Goal: Contribute content: Add original content to the website for others to see

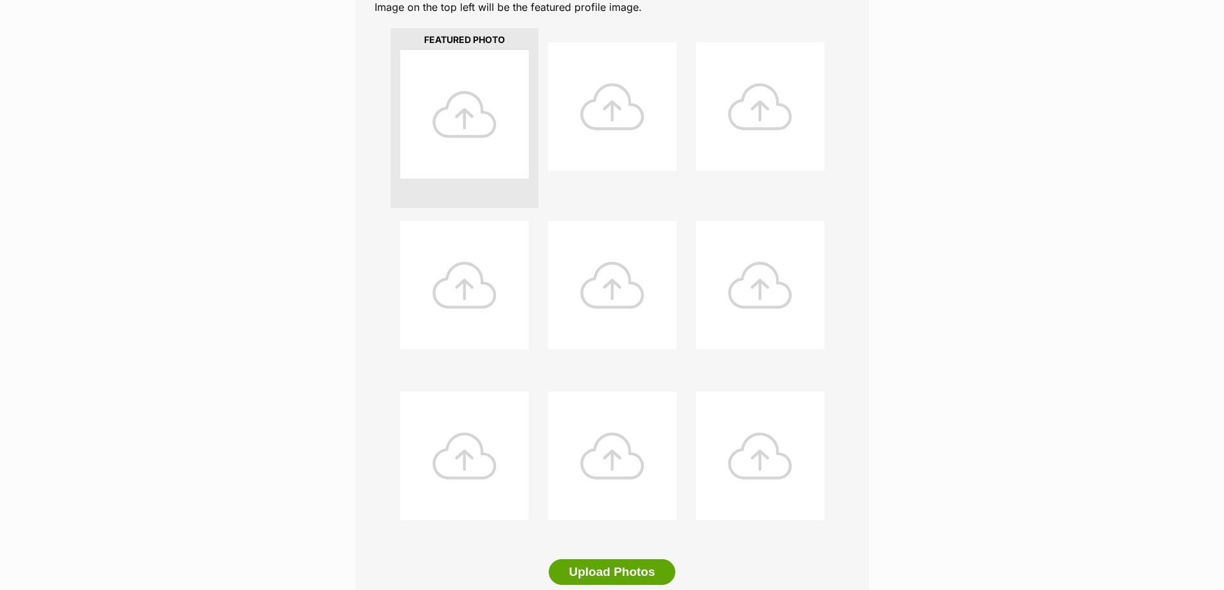
scroll to position [257, 0]
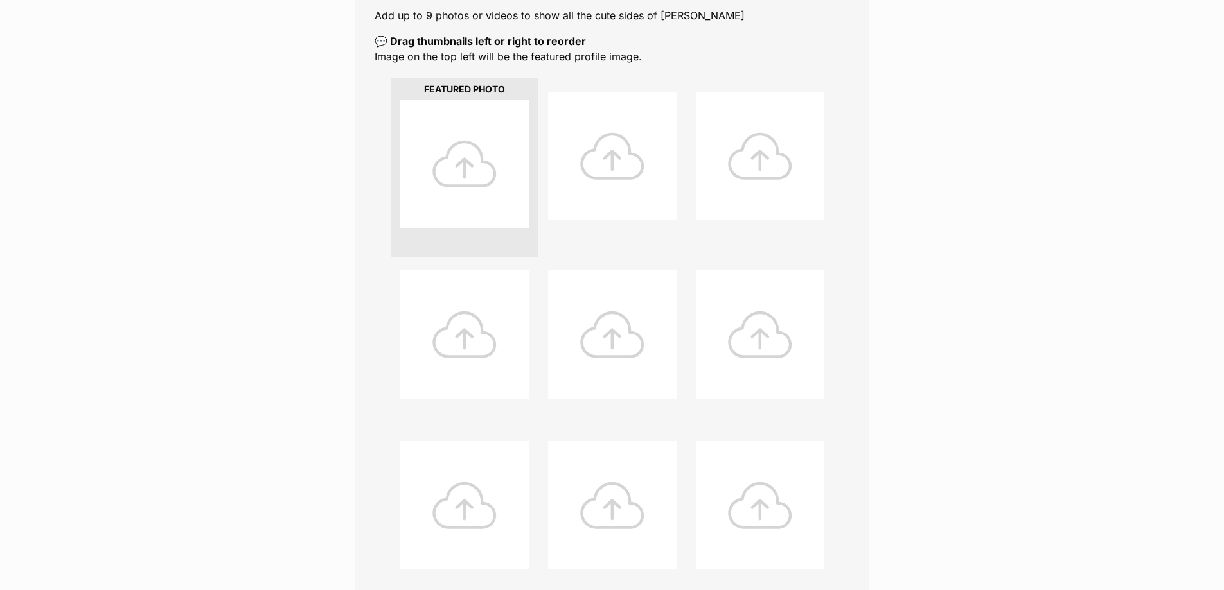
click at [470, 152] on div at bounding box center [464, 164] width 128 height 128
click at [472, 171] on div at bounding box center [464, 164] width 128 height 128
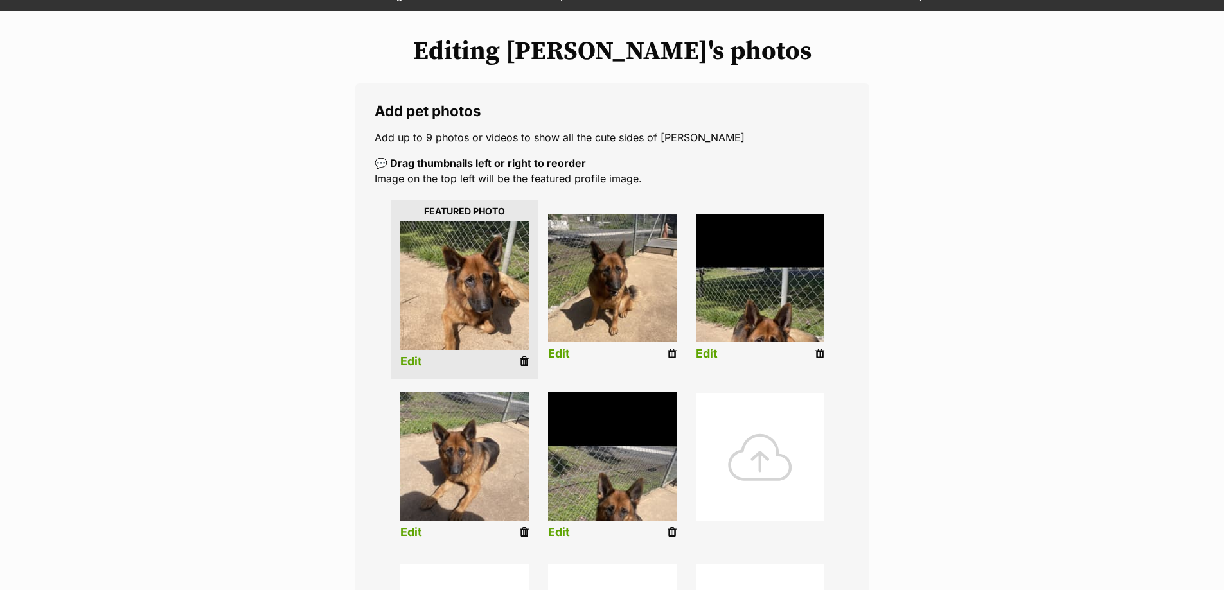
scroll to position [129, 0]
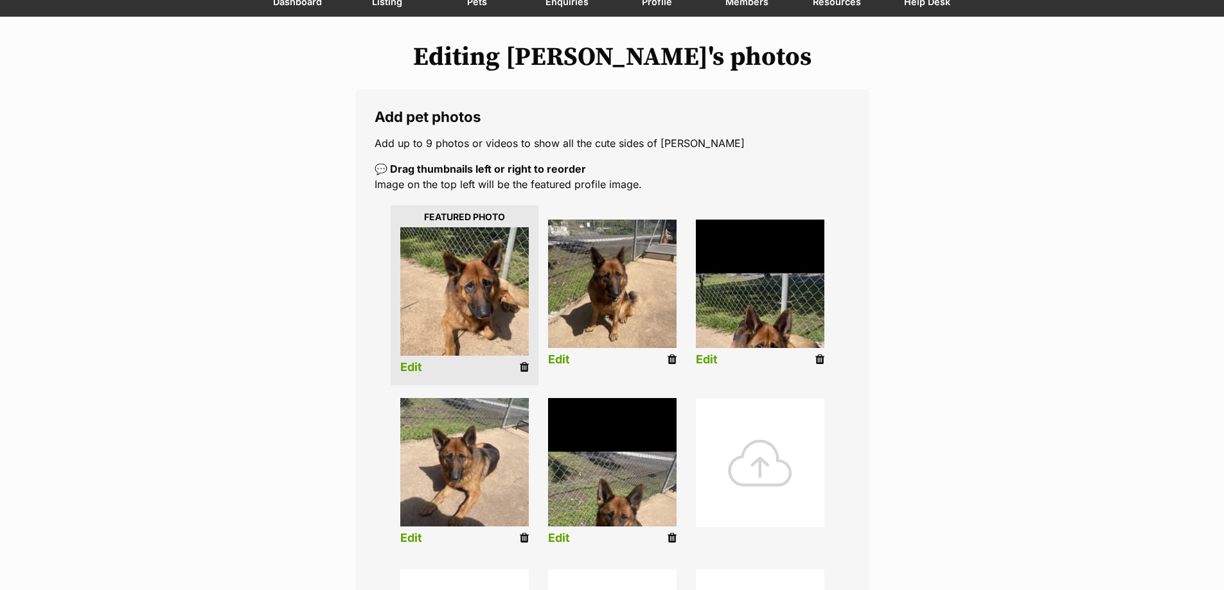
click at [705, 360] on link "Edit" at bounding box center [707, 359] width 22 height 13
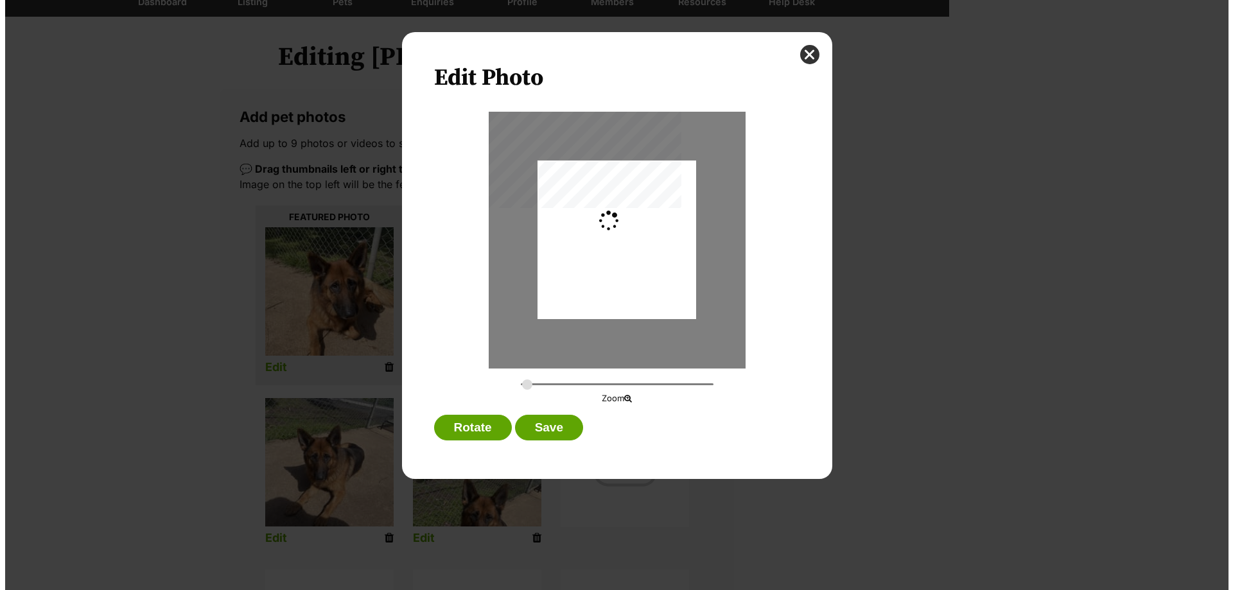
scroll to position [0, 0]
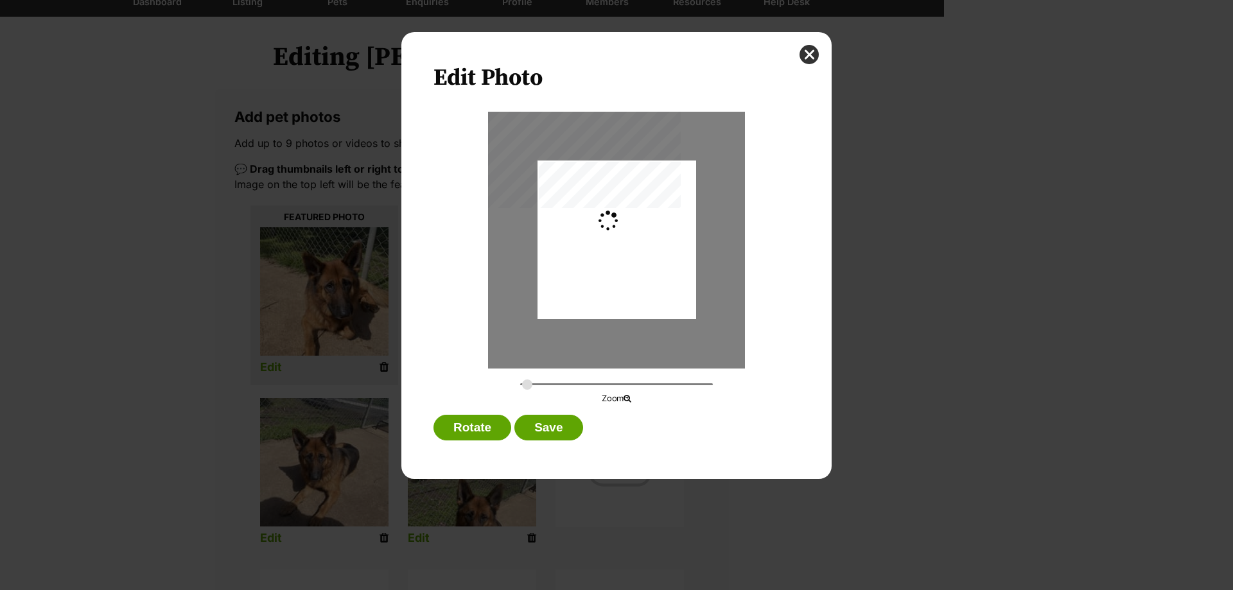
type input "0.2744"
click at [558, 420] on button "Save" at bounding box center [548, 428] width 68 height 26
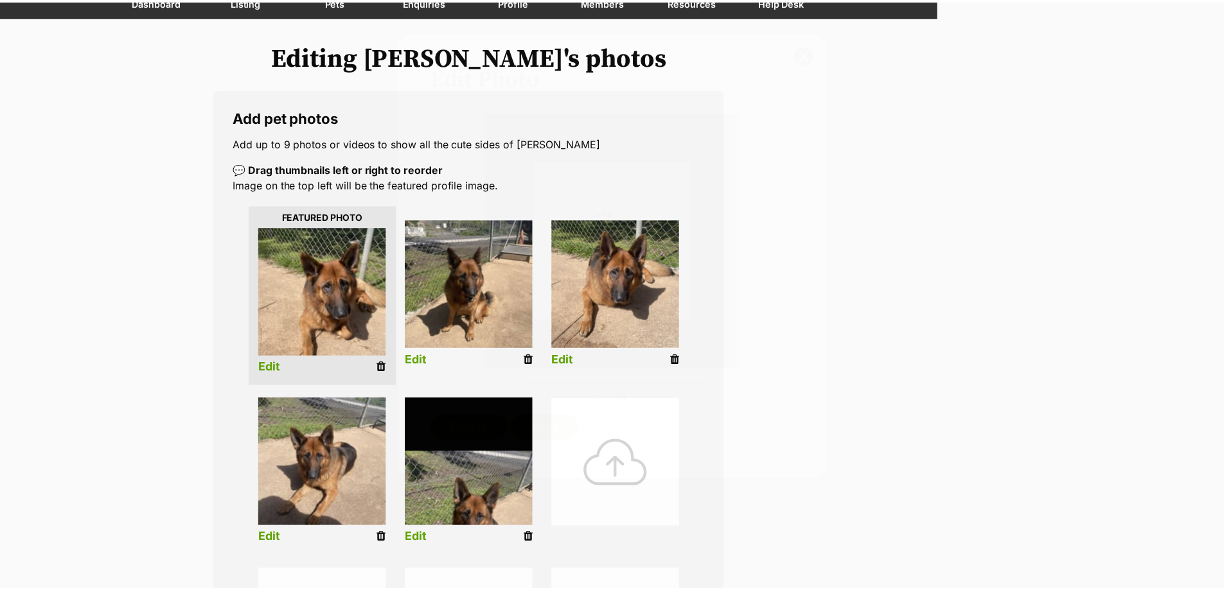
scroll to position [129, 0]
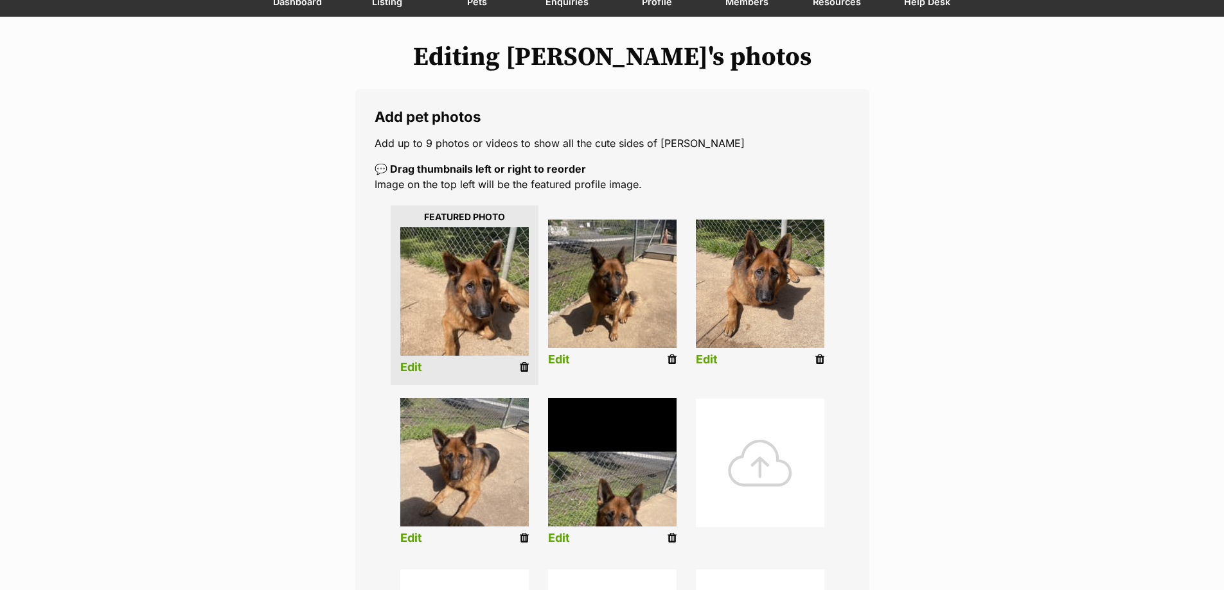
click at [602, 455] on img at bounding box center [612, 462] width 128 height 128
click at [568, 543] on link "Edit" at bounding box center [559, 538] width 22 height 13
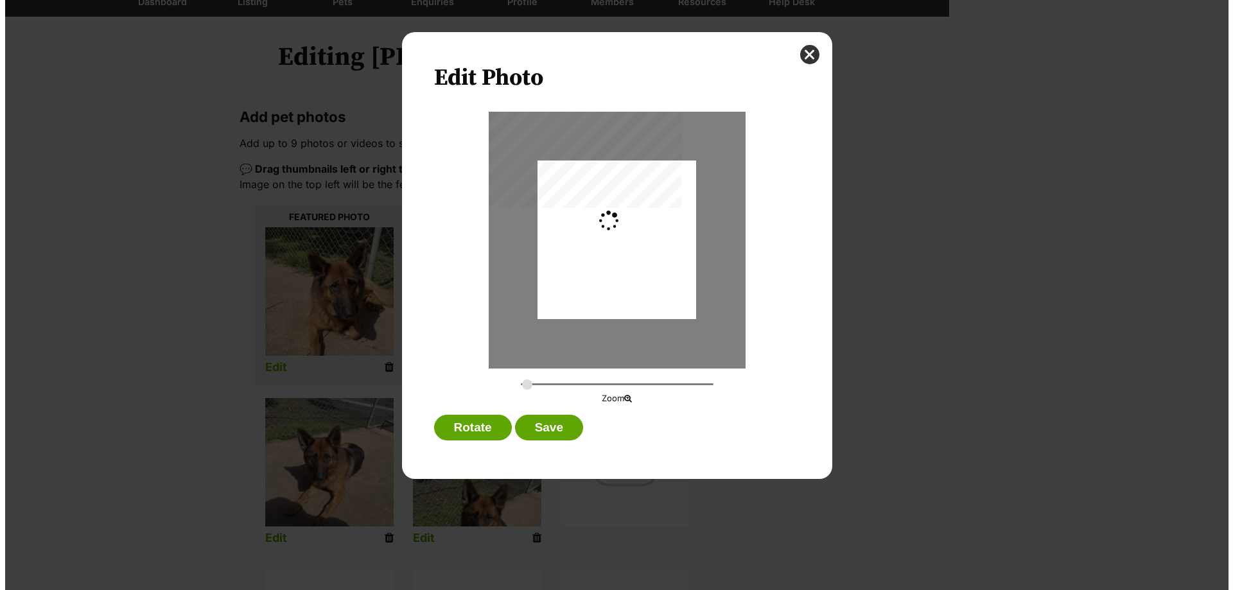
scroll to position [0, 0]
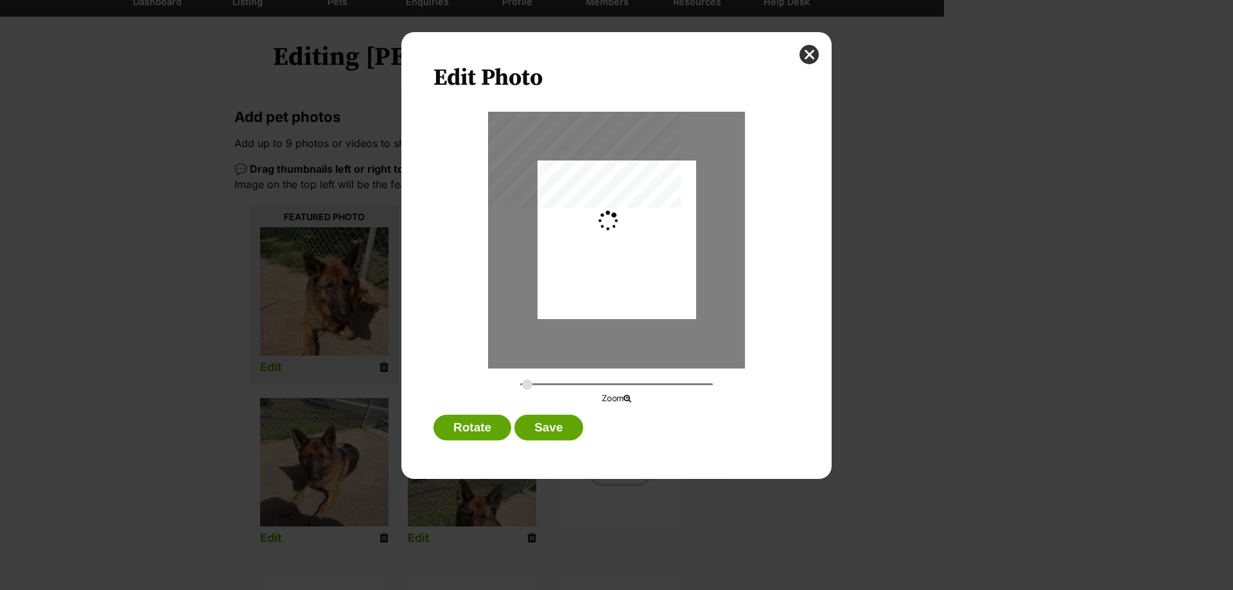
type input "0.2744"
click at [572, 429] on button "Save" at bounding box center [548, 428] width 68 height 26
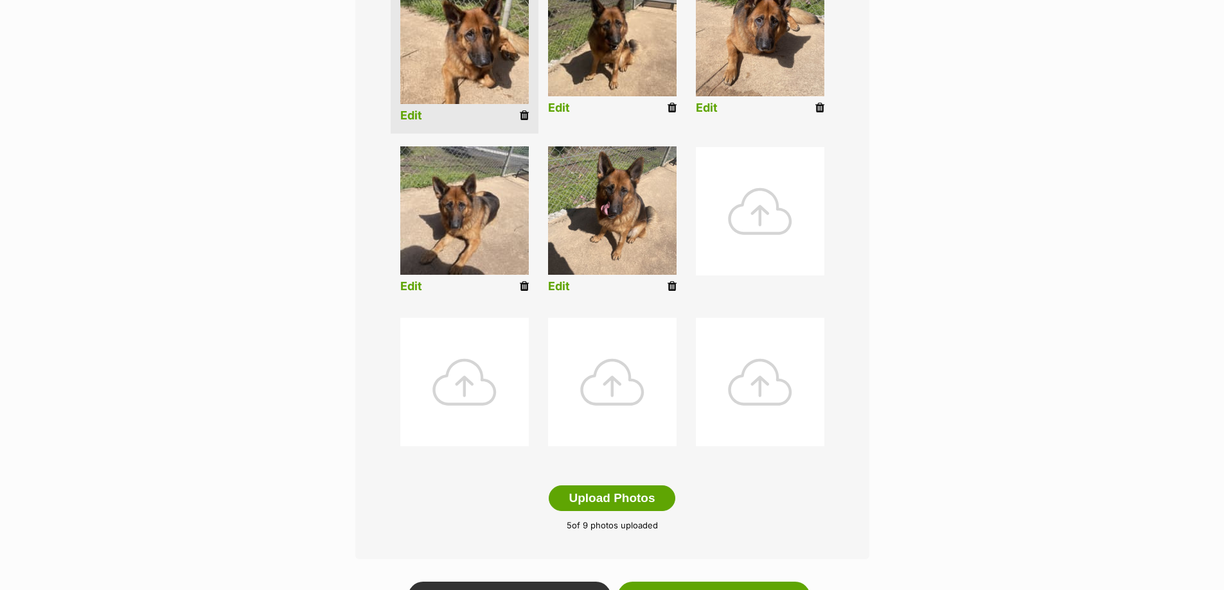
scroll to position [450, 0]
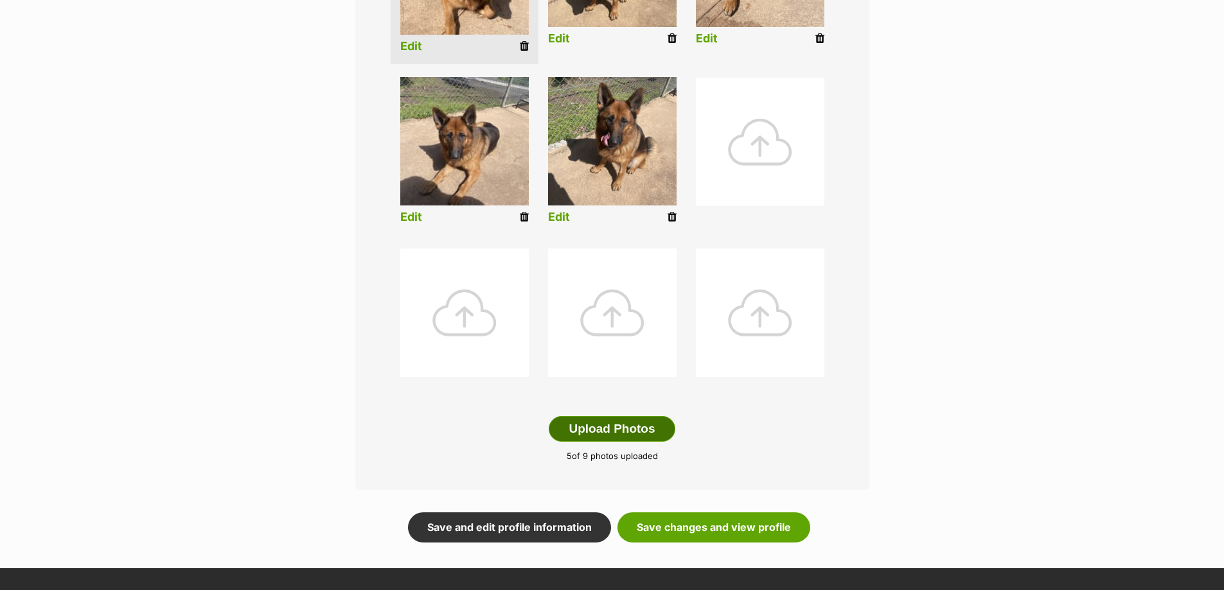
click at [627, 434] on button "Upload Photos" at bounding box center [612, 429] width 126 height 26
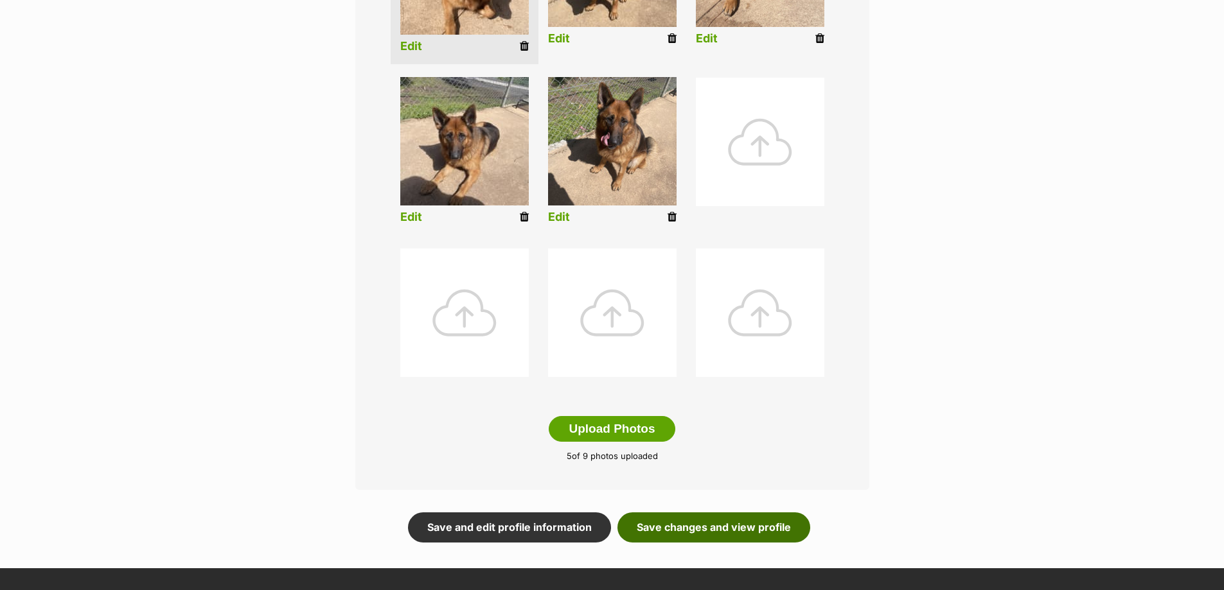
click at [760, 523] on link "Save changes and view profile" at bounding box center [713, 528] width 193 height 30
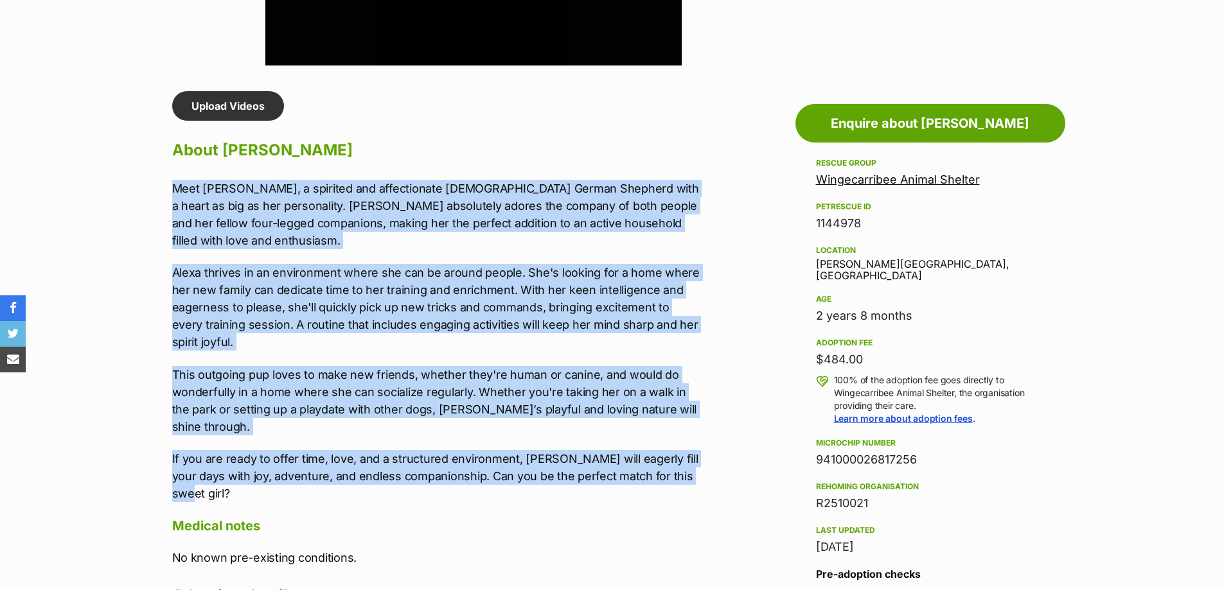
drag, startPoint x: 690, startPoint y: 446, endPoint x: 99, endPoint y: 191, distance: 644.2
click at [99, 191] on section "Wingecarribee Animal Shelter A member of PetRescue since [DATE] 🎉 TOTAL PETS LI…" at bounding box center [612, 253] width 1224 height 2270
copy div "Lore Ipsum, d sitametc adi elitseddoeiu 1-temp-inc Utlabo Etdolore magn a enima…"
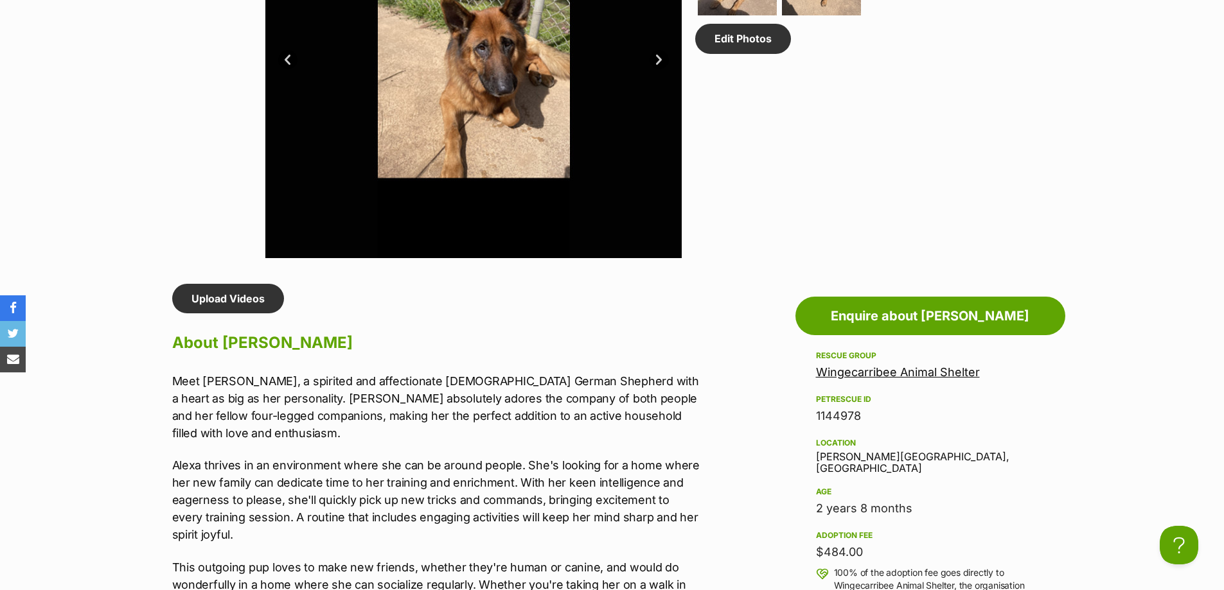
click at [837, 238] on div "Edit Photos" at bounding box center [826, 50] width 263 height 416
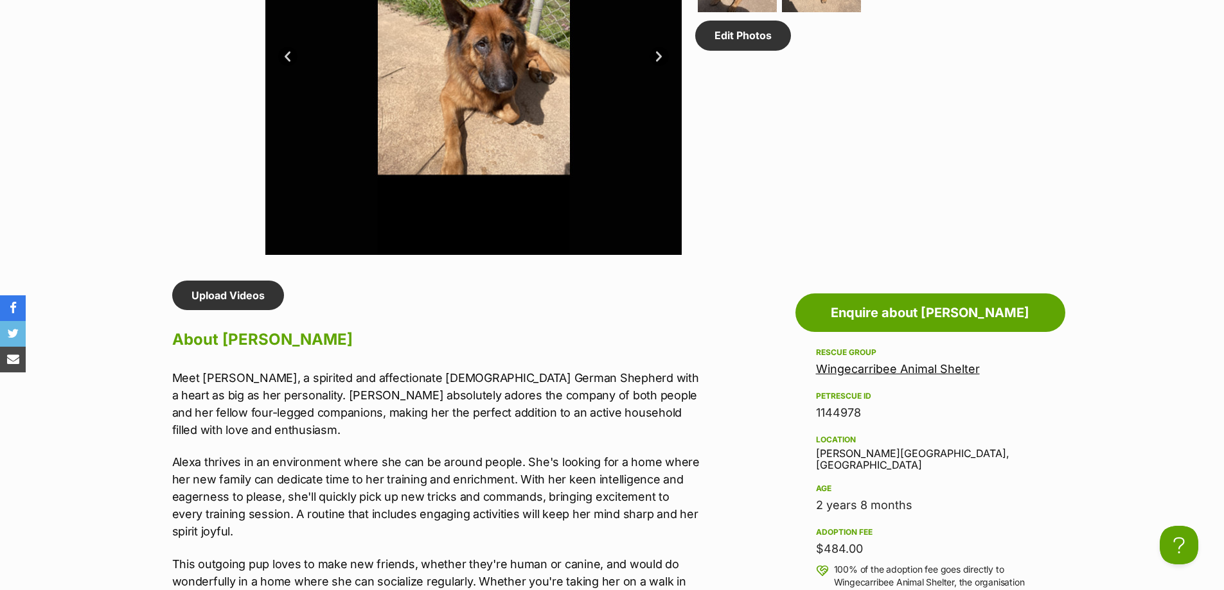
scroll to position [647, 0]
